Goal: Navigation & Orientation: Go to known website

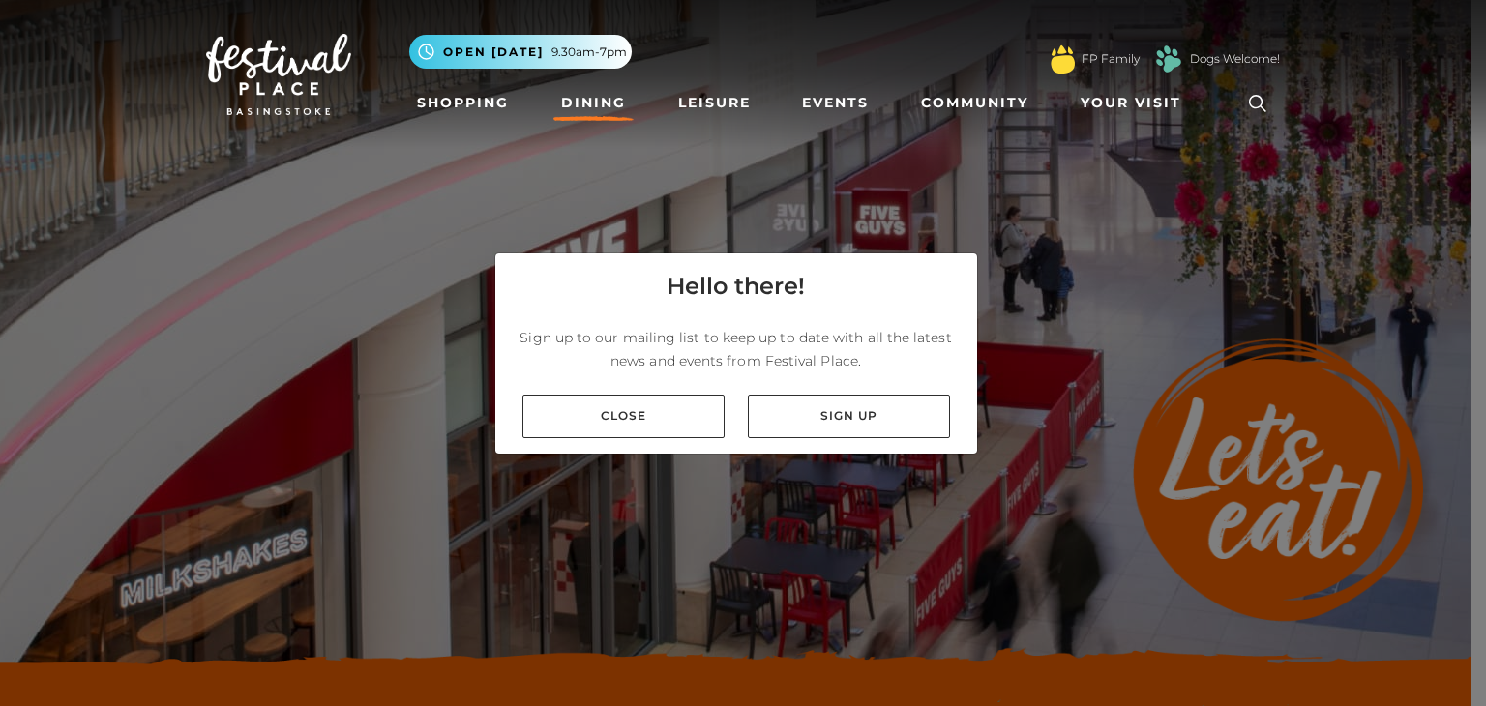
click at [634, 441] on div "Close Sign up" at bounding box center [736, 416] width 482 height 75
click at [619, 420] on link "Close" at bounding box center [624, 417] width 202 height 44
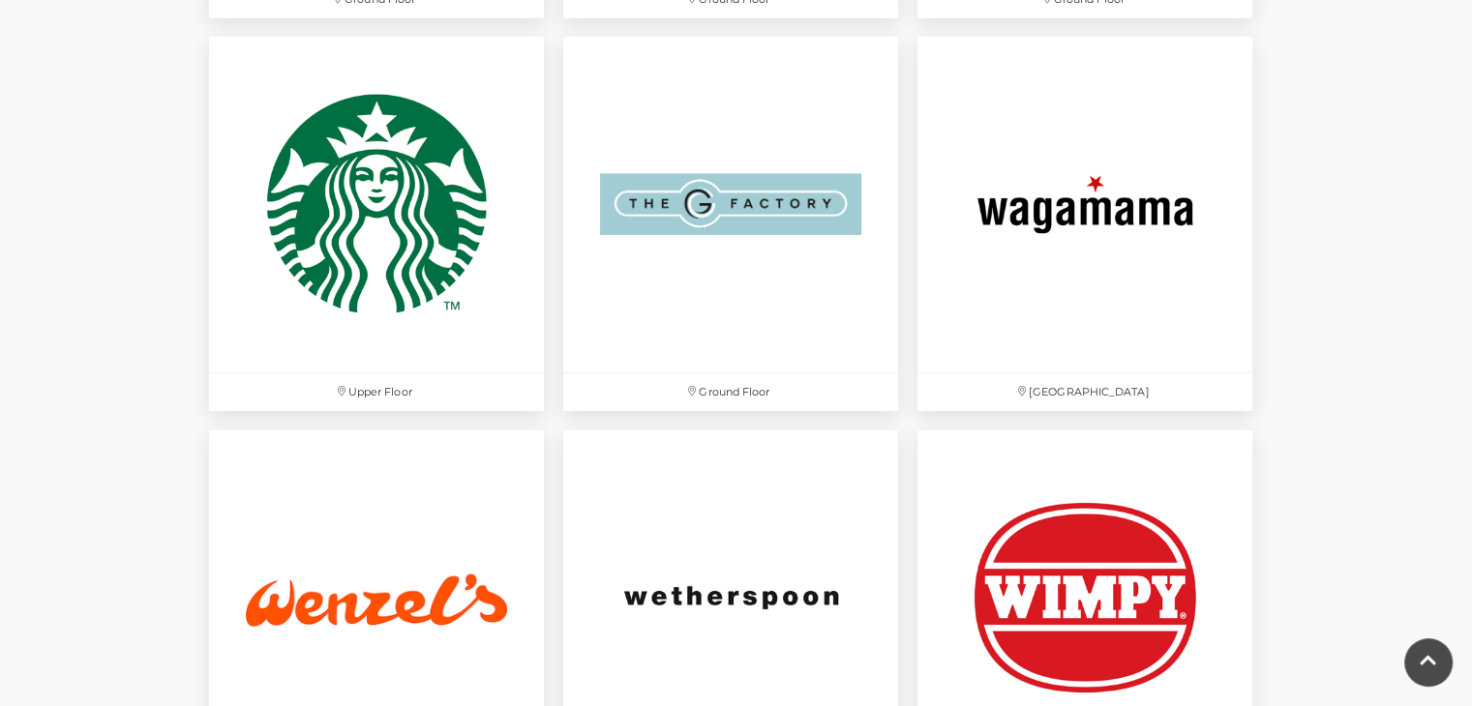
scroll to position [5975, 0]
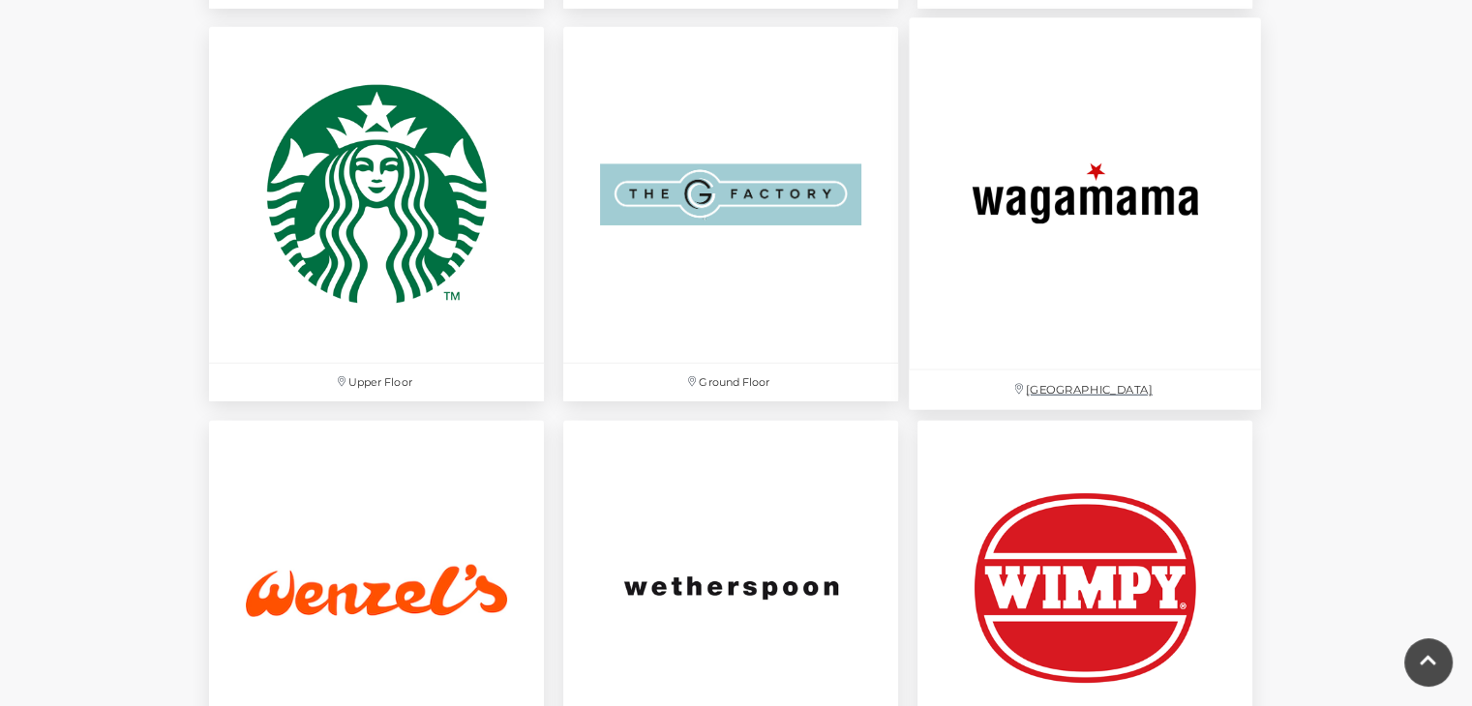
click at [1072, 202] on img at bounding box center [1085, 194] width 352 height 352
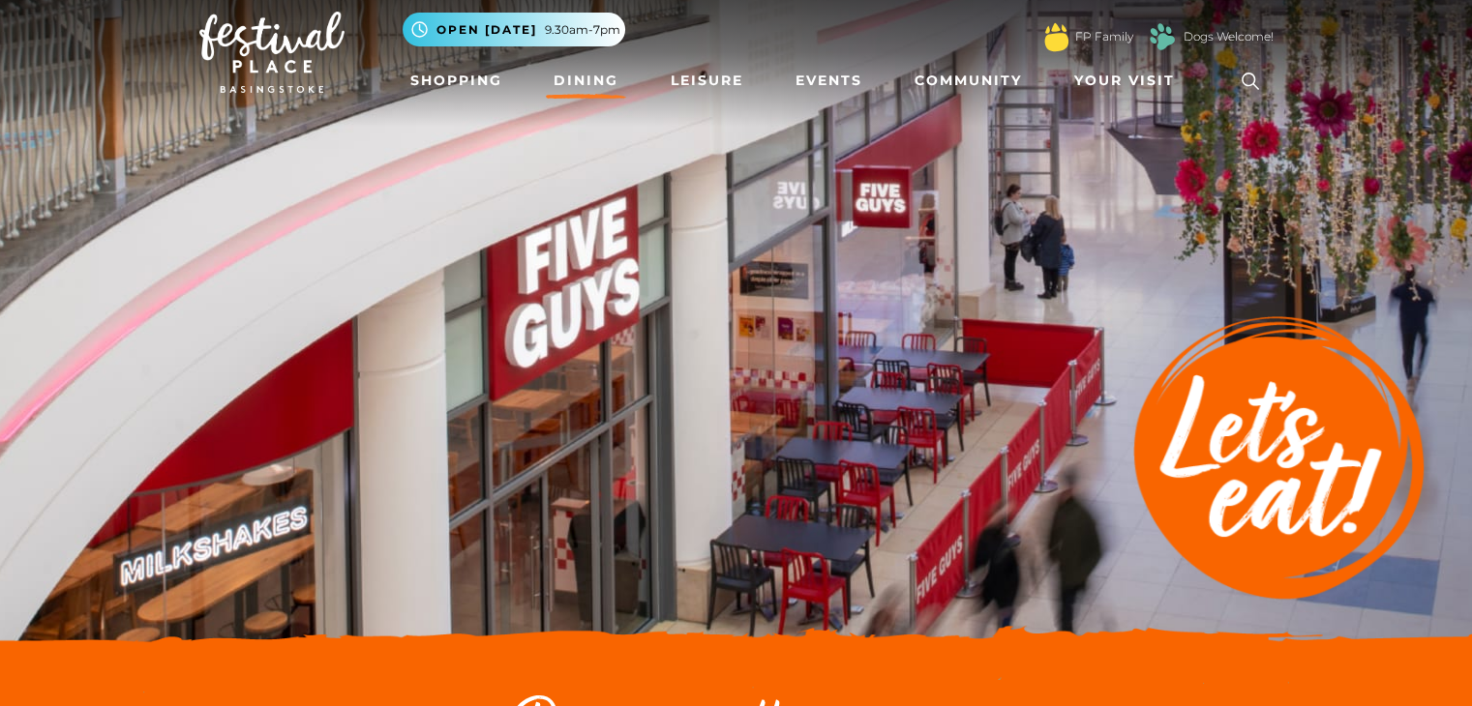
scroll to position [0, 0]
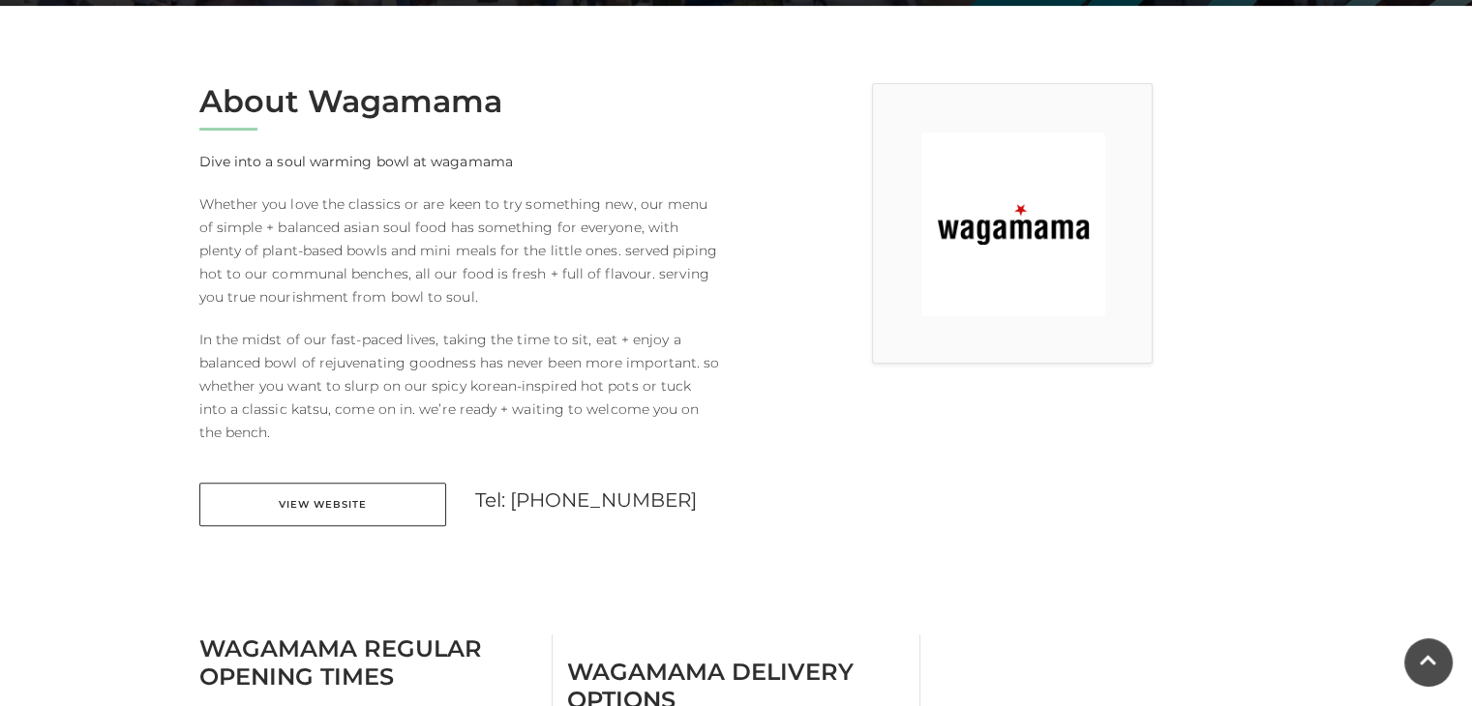
scroll to position [566, 0]
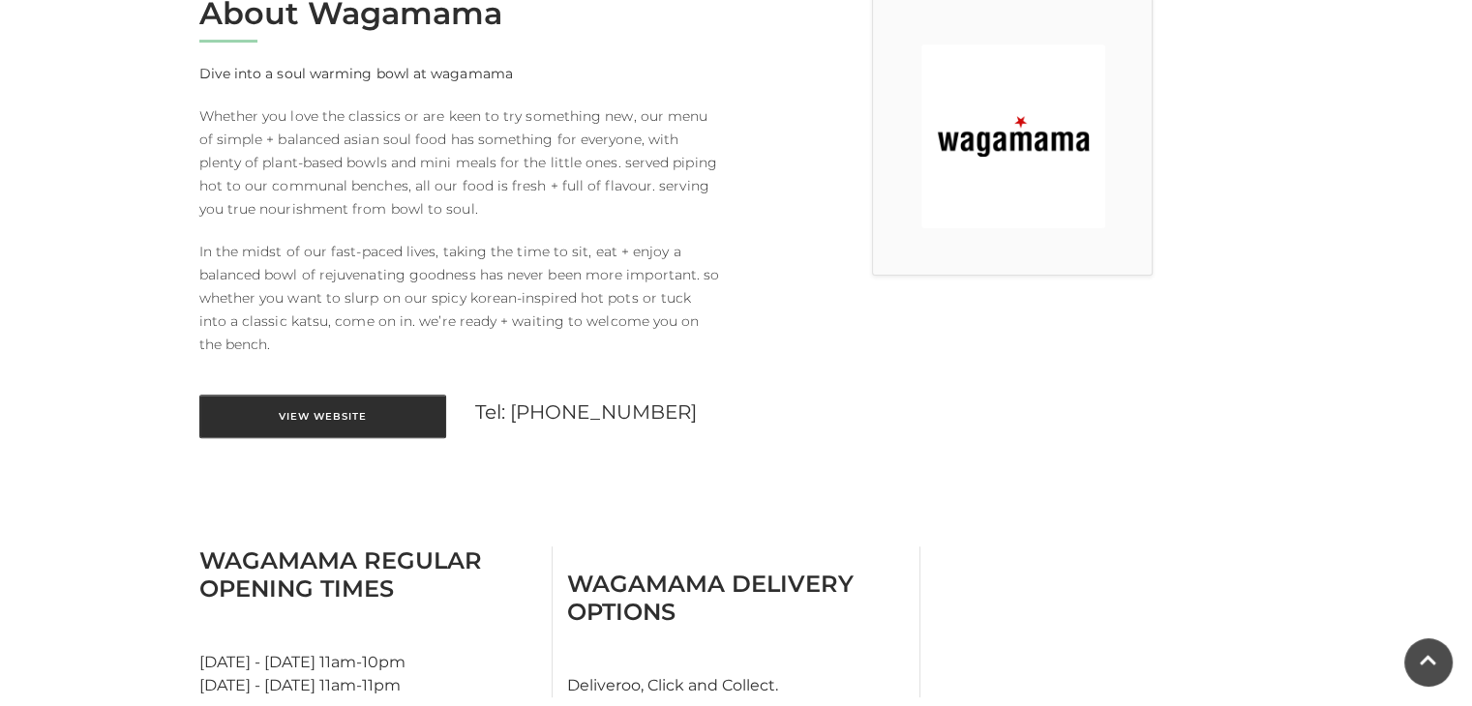
click at [322, 415] on link "View Website" at bounding box center [322, 417] width 247 height 44
